Goal: Task Accomplishment & Management: Manage account settings

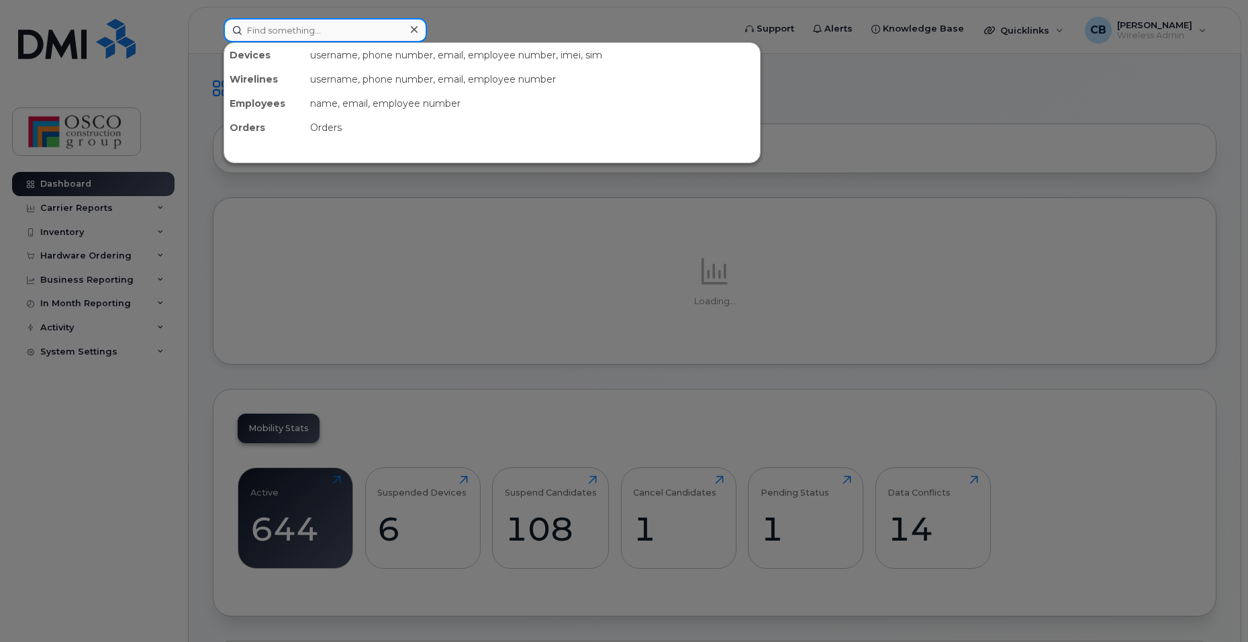
click at [325, 31] on input at bounding box center [325, 30] width 203 height 24
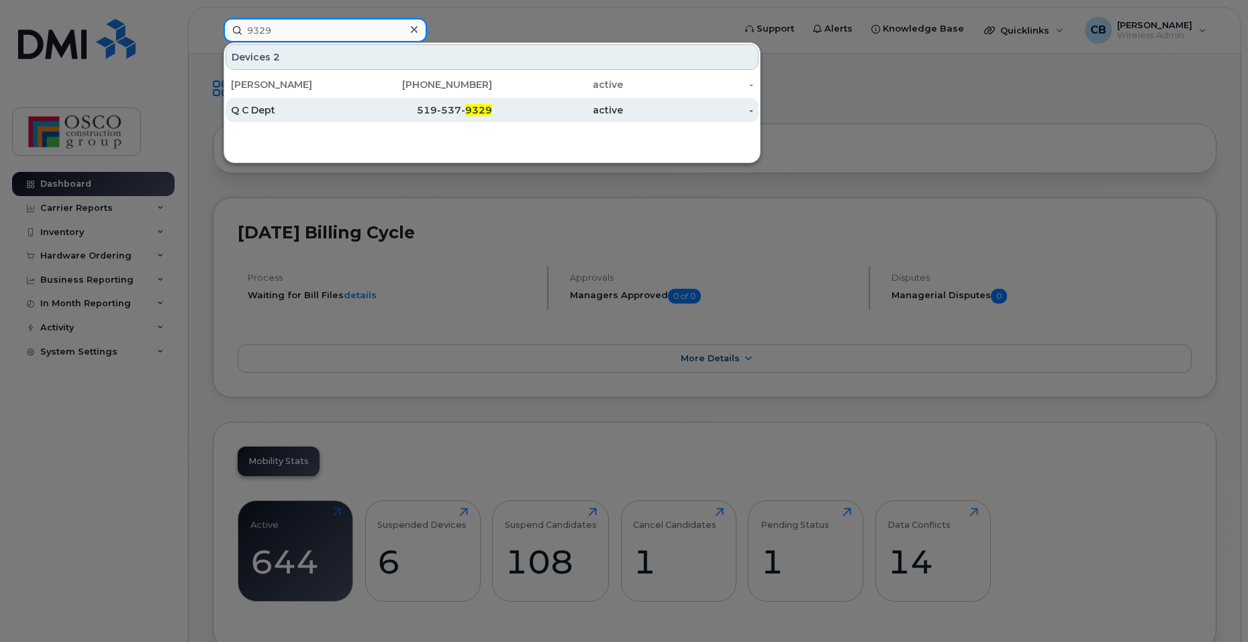
type input "9329"
click at [445, 107] on div "519-537- 9329" at bounding box center [427, 109] width 131 height 13
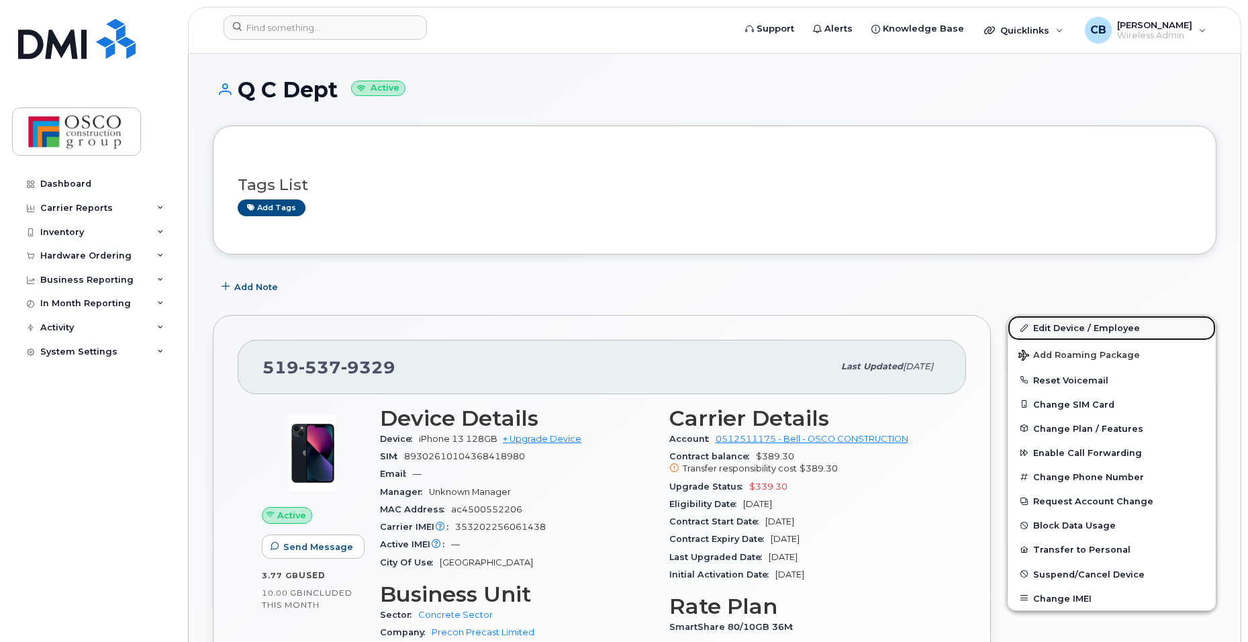
click at [1064, 326] on link "Edit Device / Employee" at bounding box center [1112, 328] width 208 height 24
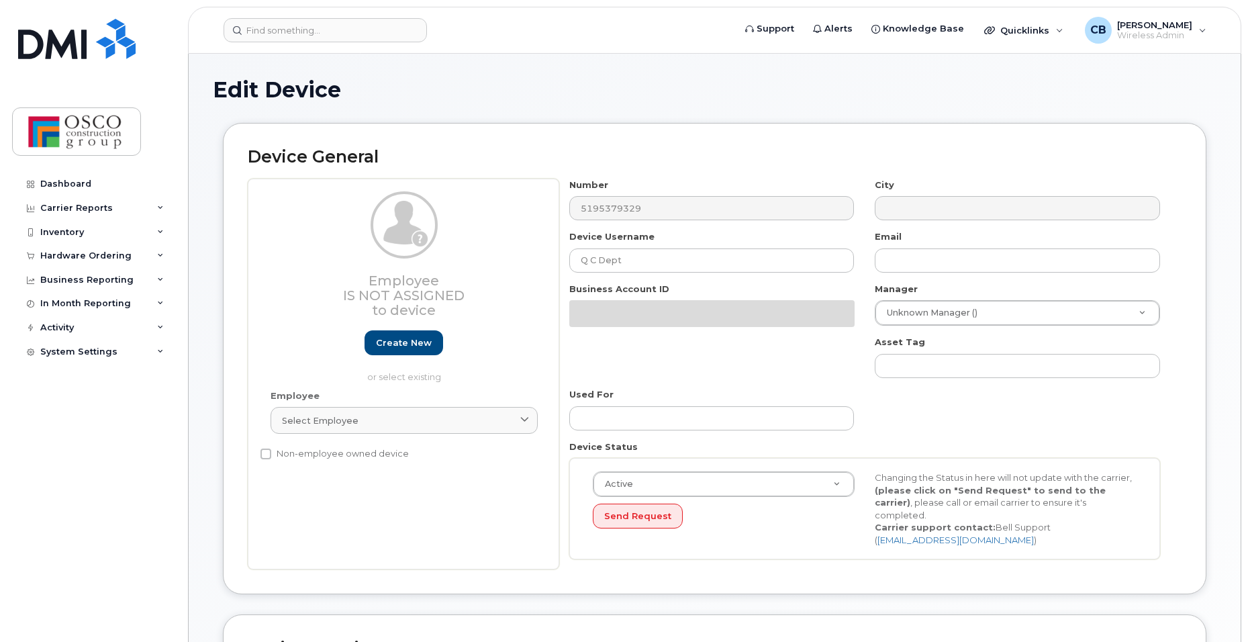
select select "3776581"
select select "3776586"
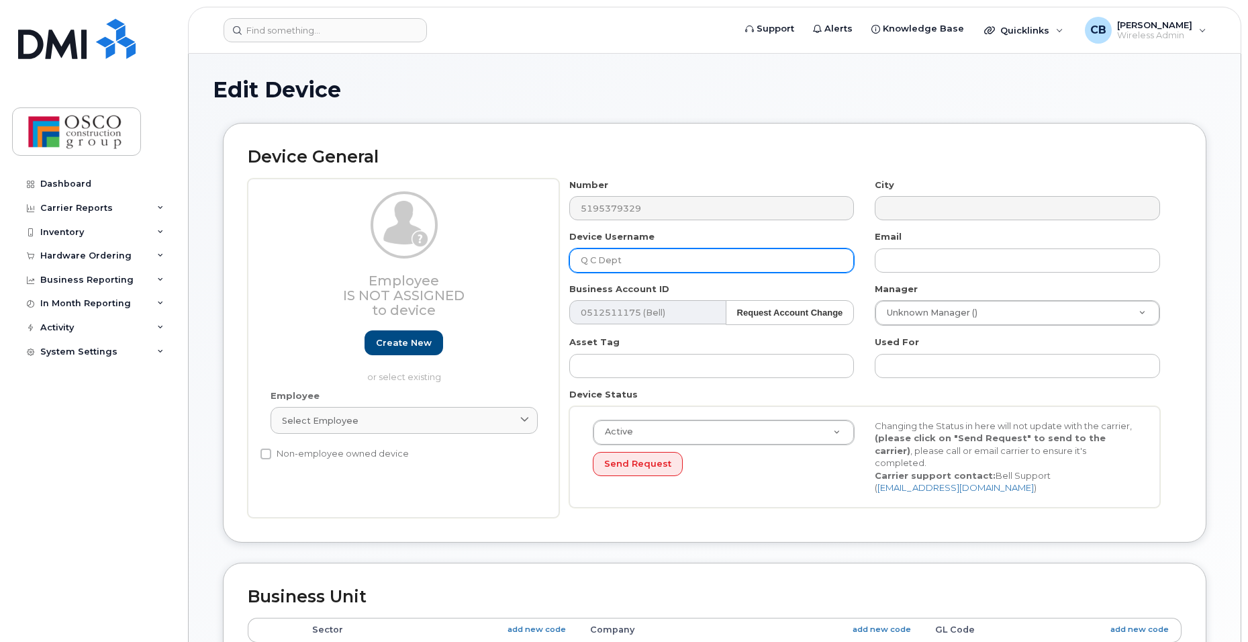
drag, startPoint x: 677, startPoint y: 263, endPoint x: 537, endPoint y: 263, distance: 140.4
click at [537, 263] on div "Employee Is not assigned to device Create new or select existing Employee Selec…" at bounding box center [715, 348] width 934 height 339
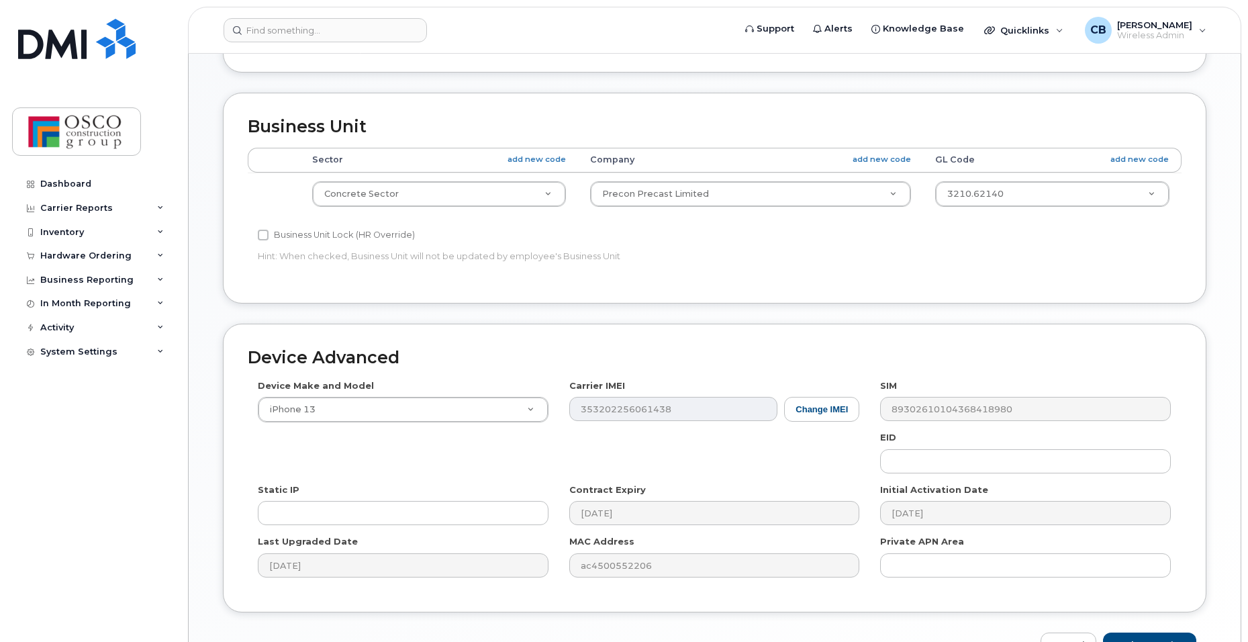
scroll to position [540, 0]
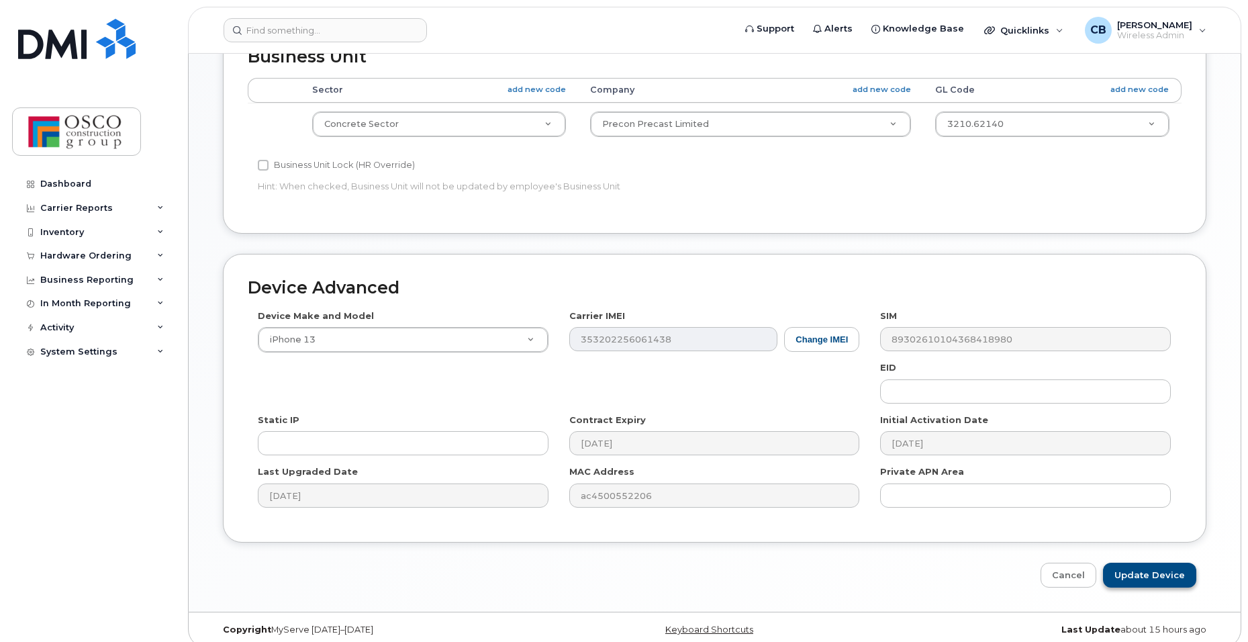
type input "Marco Marced"
click at [1149, 564] on input "Update Device" at bounding box center [1149, 575] width 93 height 25
type input "Saving..."
